Goal: Information Seeking & Learning: Learn about a topic

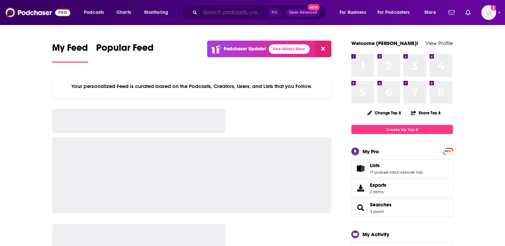
click at [217, 14] on input "Search podcasts, credits, & more..." at bounding box center [234, 12] width 68 height 11
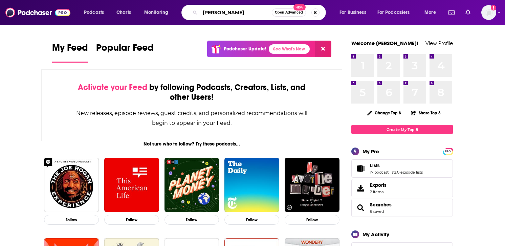
type input "[PERSON_NAME]"
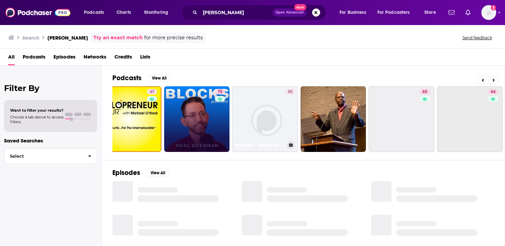
scroll to position [0, 229]
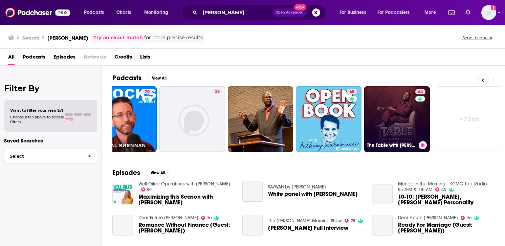
click at [402, 110] on link "64 The Table with Anthony ONeal" at bounding box center [397, 119] width 66 height 66
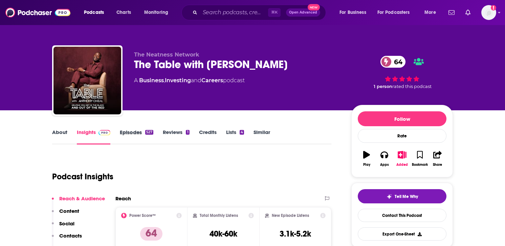
click at [153, 132] on div "Episodes 527" at bounding box center [141, 137] width 43 height 16
click at [148, 140] on link "Episodes 527" at bounding box center [137, 137] width 34 height 16
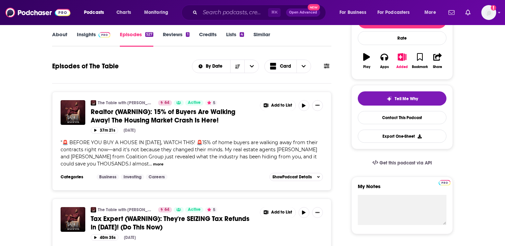
scroll to position [86, 0]
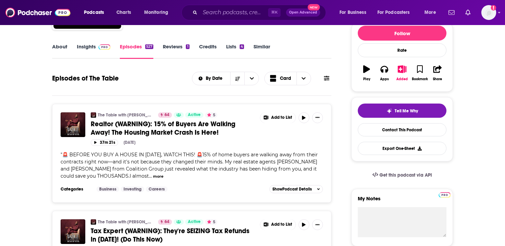
click at [99, 49] on img at bounding box center [104, 46] width 12 height 5
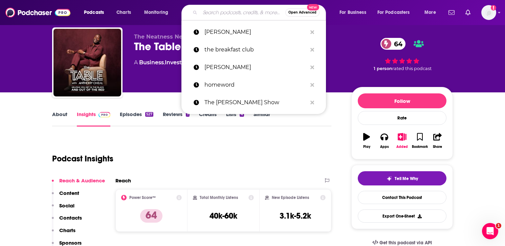
click at [217, 15] on input "Search podcasts, credits, & more..." at bounding box center [242, 12] width 85 height 11
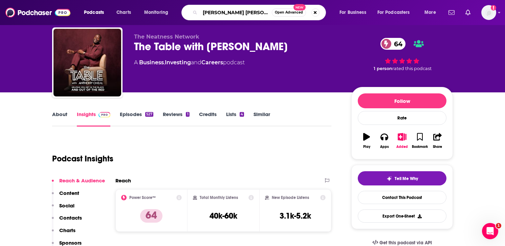
type input "[PERSON_NAME] [PERSON_NAME]"
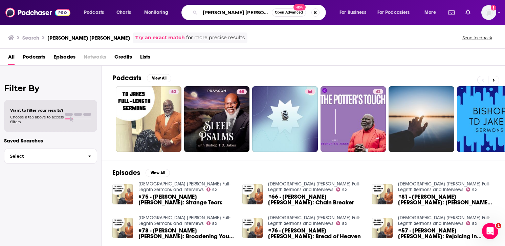
click at [257, 9] on input "[PERSON_NAME] [PERSON_NAME]" at bounding box center [236, 12] width 72 height 11
paste input "The Potter's House Podcast"
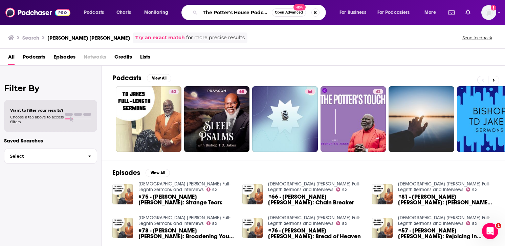
scroll to position [0, 2]
type input "The Potter's House Podcast"
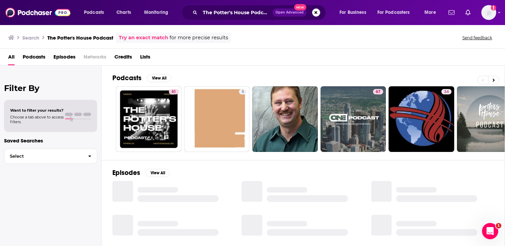
click at [164, 106] on div "Power Score: 61" at bounding box center [173, 101] width 37 height 10
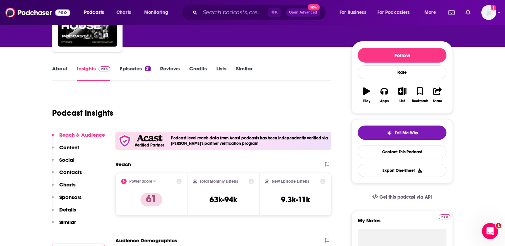
scroll to position [72, 0]
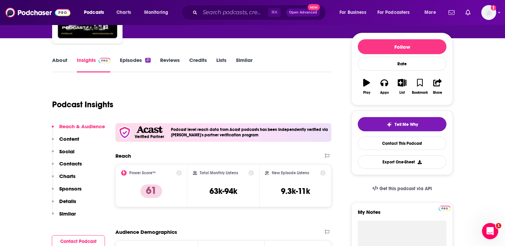
click at [139, 61] on link "Episodes 21" at bounding box center [135, 65] width 31 height 16
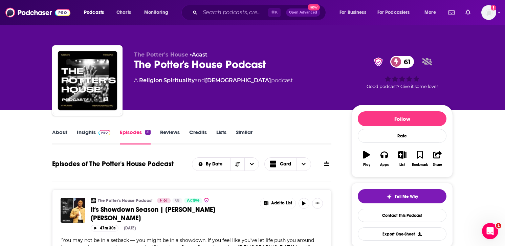
click at [87, 132] on link "Insights" at bounding box center [94, 137] width 34 height 16
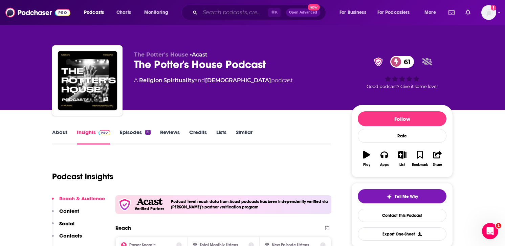
click at [223, 14] on input "Search podcasts, credits, & more..." at bounding box center [234, 12] width 68 height 11
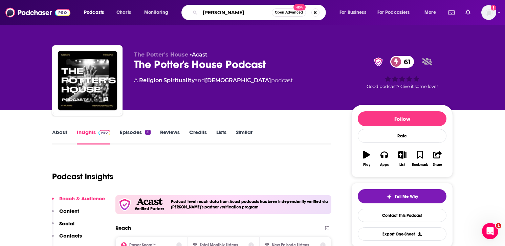
type input "[PERSON_NAME]"
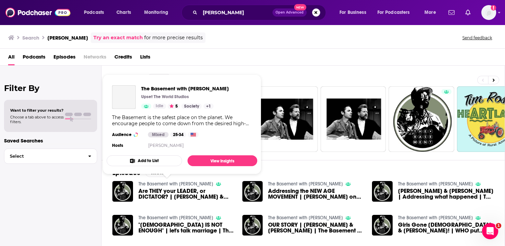
click at [185, 182] on link "The Basement with Tim Ross" at bounding box center [175, 184] width 75 height 6
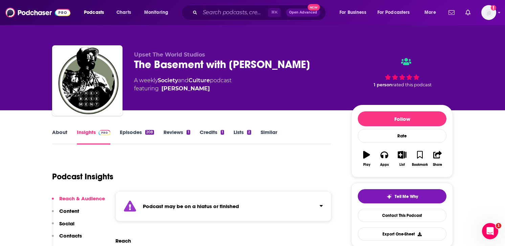
click at [171, 204] on strong "Podcast may be on a hiatus or finished" at bounding box center [191, 206] width 96 height 6
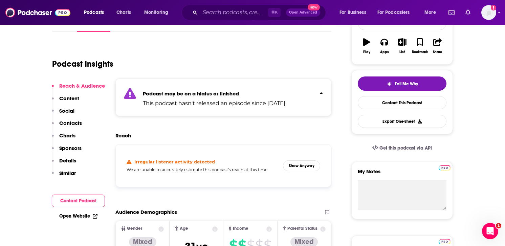
scroll to position [118, 0]
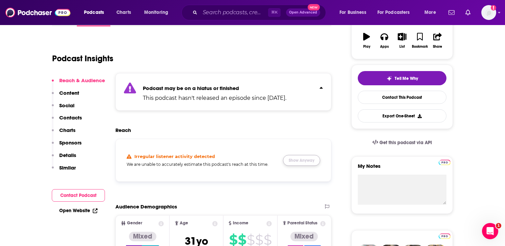
click at [309, 160] on button "Show Anyway" at bounding box center [301, 160] width 37 height 11
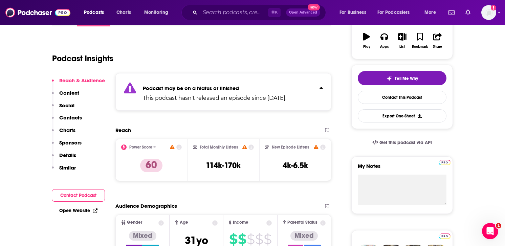
scroll to position [0, 0]
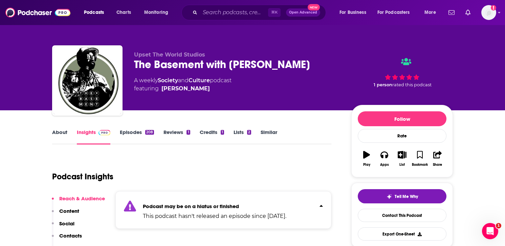
click at [128, 132] on link "Episodes 208" at bounding box center [137, 137] width 34 height 16
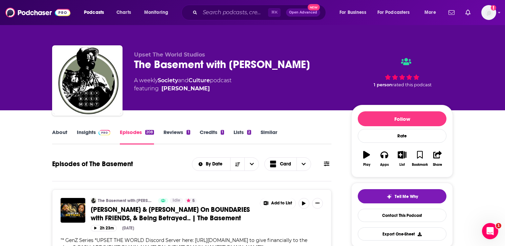
click at [56, 132] on link "About" at bounding box center [59, 137] width 15 height 16
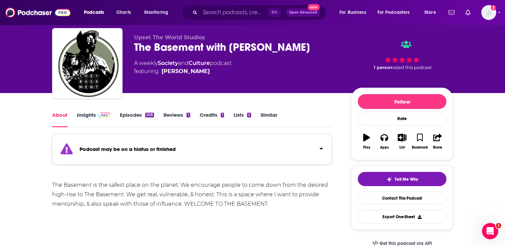
scroll to position [18, 0]
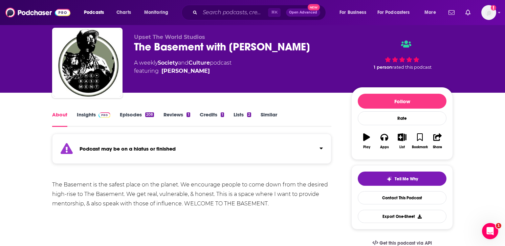
click at [96, 111] on span at bounding box center [103, 114] width 15 height 6
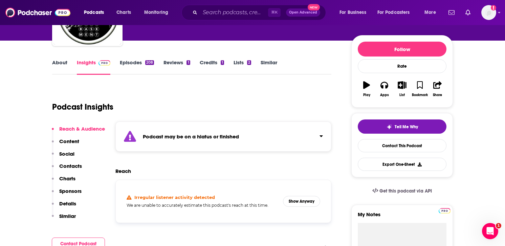
scroll to position [70, 0]
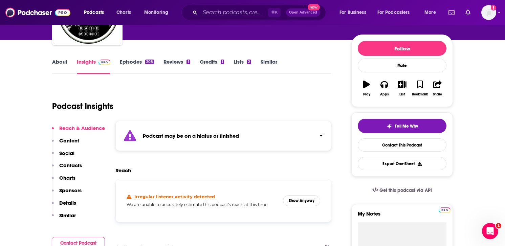
click at [156, 133] on strong "Podcast may be on a hiatus or finished" at bounding box center [191, 136] width 96 height 6
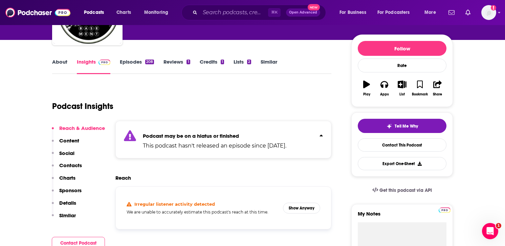
click at [156, 133] on strong "Podcast may be on a hiatus or finished" at bounding box center [191, 136] width 96 height 6
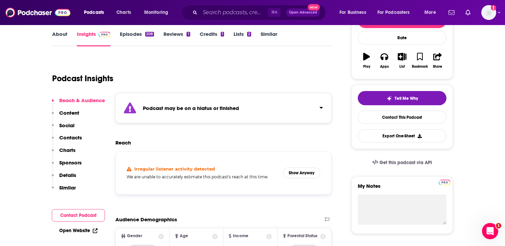
scroll to position [110, 0]
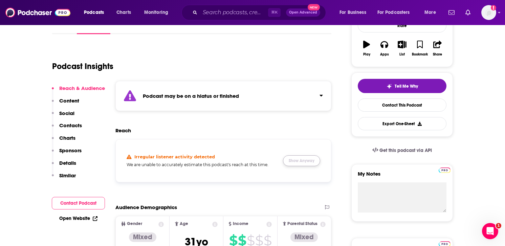
click at [303, 164] on button "Show Anyway" at bounding box center [301, 160] width 37 height 11
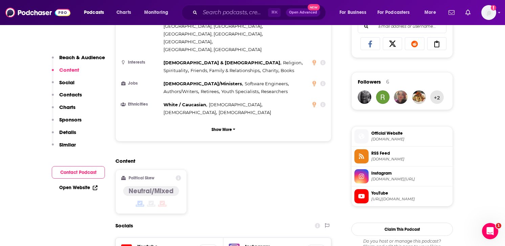
scroll to position [452, 0]
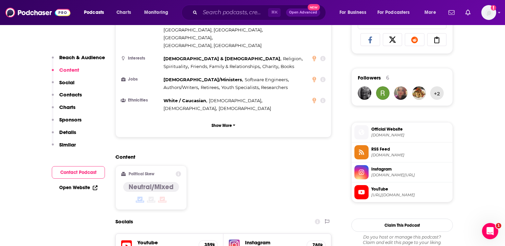
click at [266, 246] on h5 "@upsetthegram" at bounding box center [273, 248] width 56 height 5
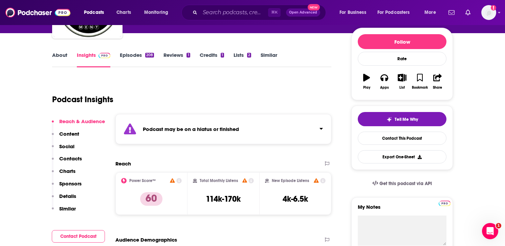
scroll to position [82, 0]
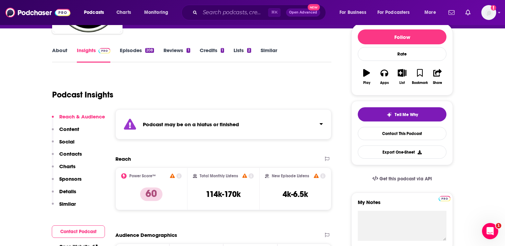
click at [220, 20] on div "⌘ K Open Advanced New" at bounding box center [253, 13] width 144 height 16
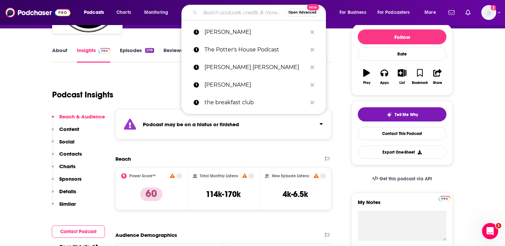
click at [220, 16] on input "Search podcasts, credits, & more..." at bounding box center [242, 12] width 85 height 11
paste input "Just Heal w/ [PERSON_NAME]"
type input "Just Heal w/ [PERSON_NAME]"
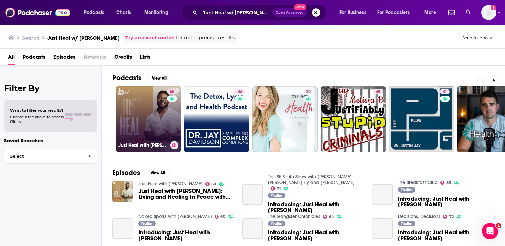
click at [137, 134] on link "60 Just Heal with [PERSON_NAME]" at bounding box center [149, 119] width 66 height 66
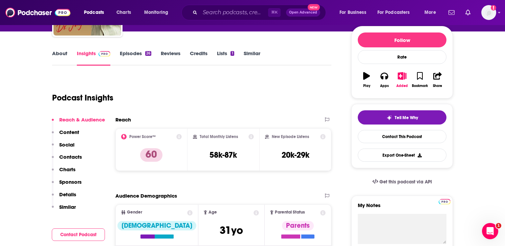
scroll to position [78, 0]
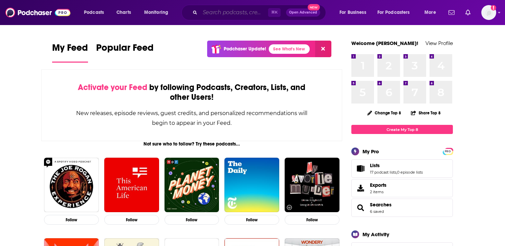
click at [206, 11] on input "Search podcasts, credits, & more..." at bounding box center [234, 12] width 68 height 11
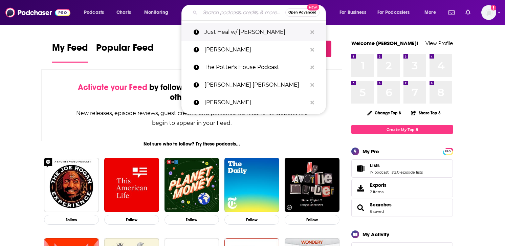
click at [211, 32] on p "Just Heal w/ [PERSON_NAME]" at bounding box center [255, 32] width 103 height 18
type input "Just Heal w/ [PERSON_NAME]"
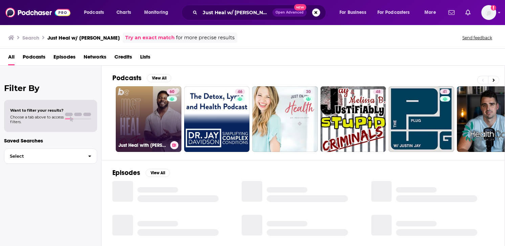
click at [162, 101] on link "60 Just Heal with [PERSON_NAME]" at bounding box center [149, 119] width 66 height 66
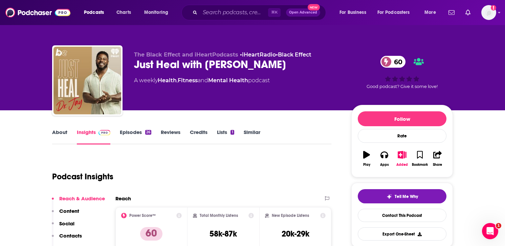
click at [215, 19] on div "⌘ K Open Advanced New" at bounding box center [253, 13] width 144 height 16
click at [215, 16] on input "Search podcasts, credits, & more..." at bounding box center [234, 12] width 68 height 11
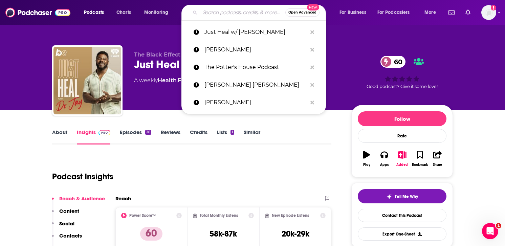
paste input "The Comprehensive Man"
type input "The Comprehensive Man"
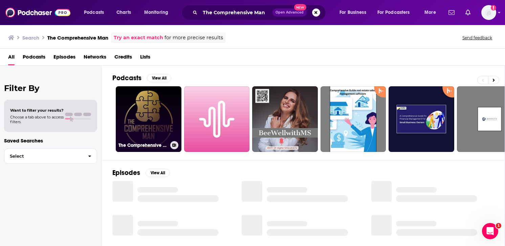
click at [149, 122] on link "The Comprehensive Man" at bounding box center [149, 119] width 66 height 66
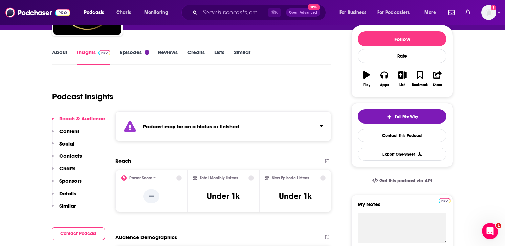
scroll to position [81, 0]
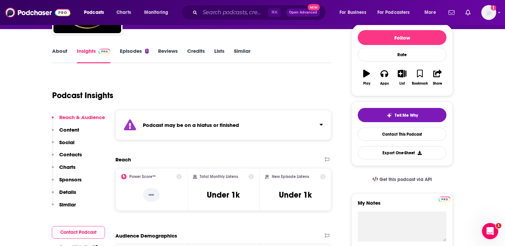
click at [182, 129] on div "Podcast may be on a hiatus or finished" at bounding box center [223, 125] width 216 height 30
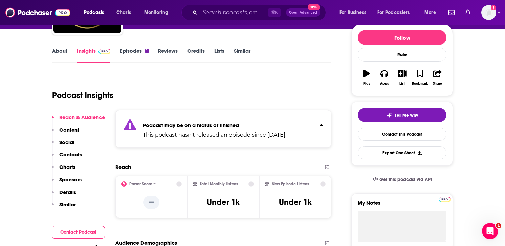
click at [180, 131] on p "This podcast hasn't released an episode since [DATE]." at bounding box center [214, 135] width 143 height 8
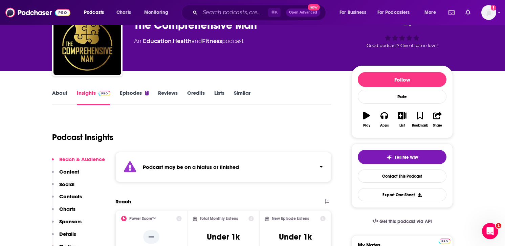
scroll to position [17, 0]
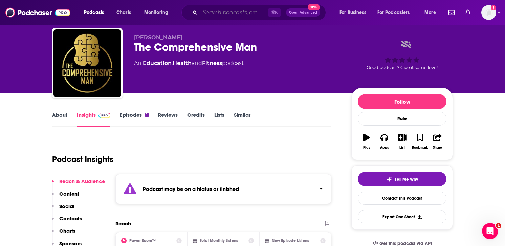
click at [211, 14] on input "Search podcasts, credits, & more..." at bounding box center [234, 12] width 68 height 11
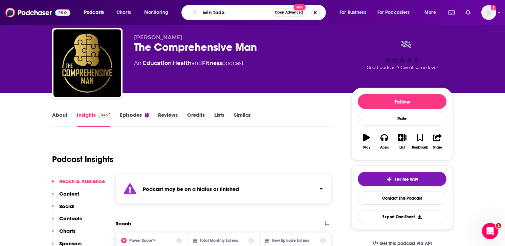
type input "win [DATE]"
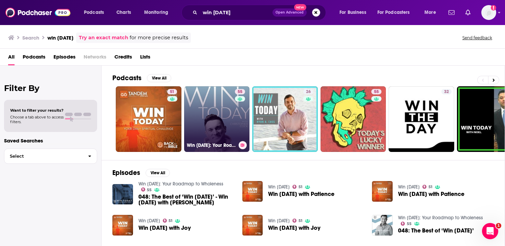
click at [197, 122] on link "55 Win [DATE]: Your Roadmap to Wholeness" at bounding box center [217, 119] width 66 height 66
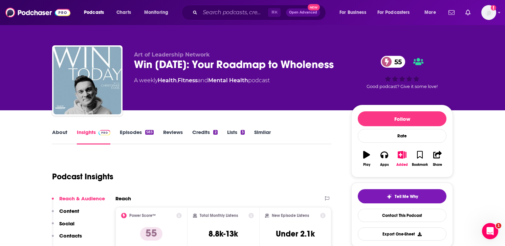
click at [136, 134] on link "Episodes 583" at bounding box center [137, 137] width 34 height 16
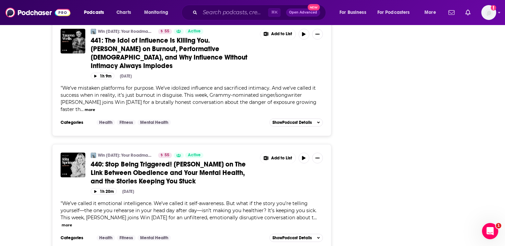
scroll to position [2847, 0]
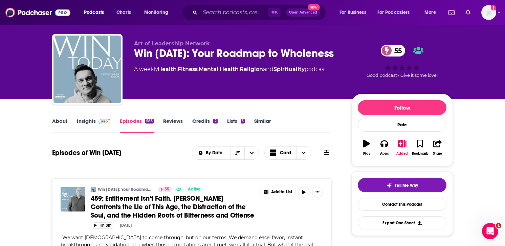
scroll to position [0, 0]
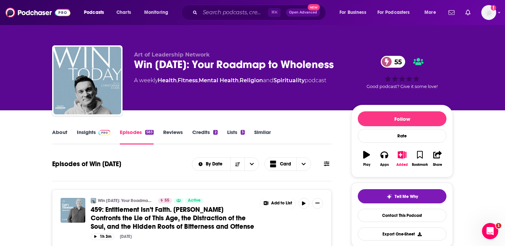
click at [97, 132] on span at bounding box center [103, 132] width 15 height 6
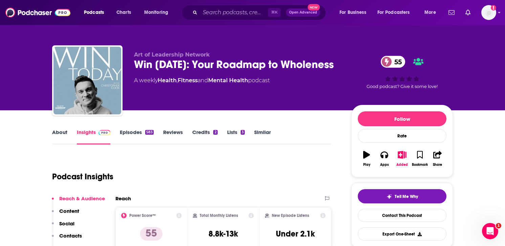
scroll to position [7, 0]
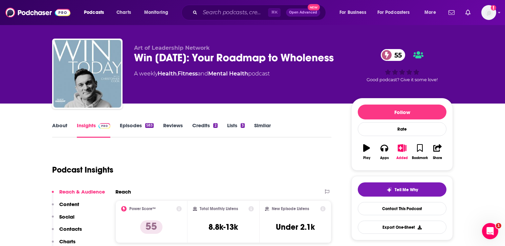
click at [65, 126] on link "About" at bounding box center [59, 130] width 15 height 16
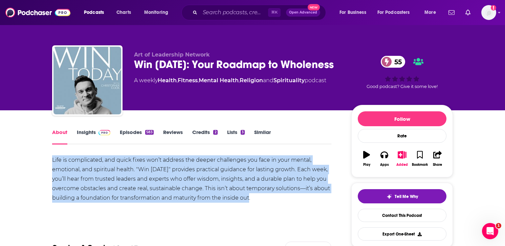
drag, startPoint x: 52, startPoint y: 159, endPoint x: 266, endPoint y: 199, distance: 217.2
click at [266, 199] on div "Life is complicated, and quick fixes won’t address the deeper challenges you fa…" at bounding box center [191, 178] width 279 height 47
copy div "Life is complicated, and quick fixes won’t address the deeper challenges you fa…"
click at [141, 130] on link "Episodes 583" at bounding box center [137, 137] width 34 height 16
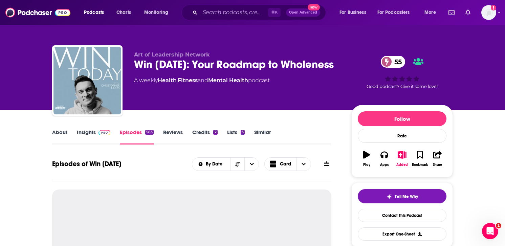
click at [195, 131] on link "Credits 2" at bounding box center [204, 137] width 25 height 16
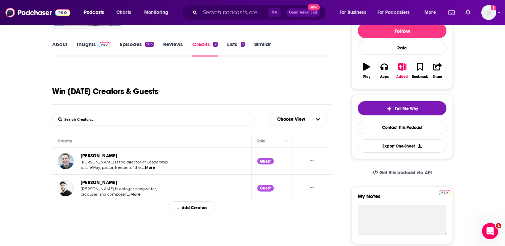
scroll to position [89, 0]
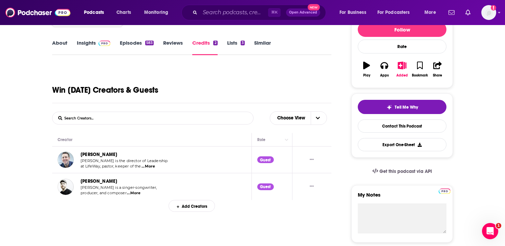
click at [144, 46] on link "Episodes 583" at bounding box center [137, 48] width 34 height 16
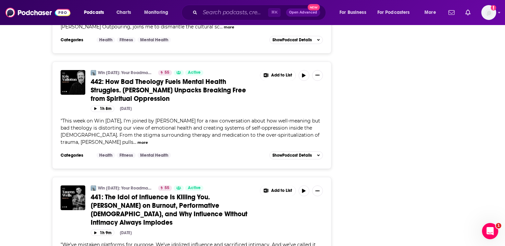
scroll to position [2699, 0]
